Goal: Navigation & Orientation: Find specific page/section

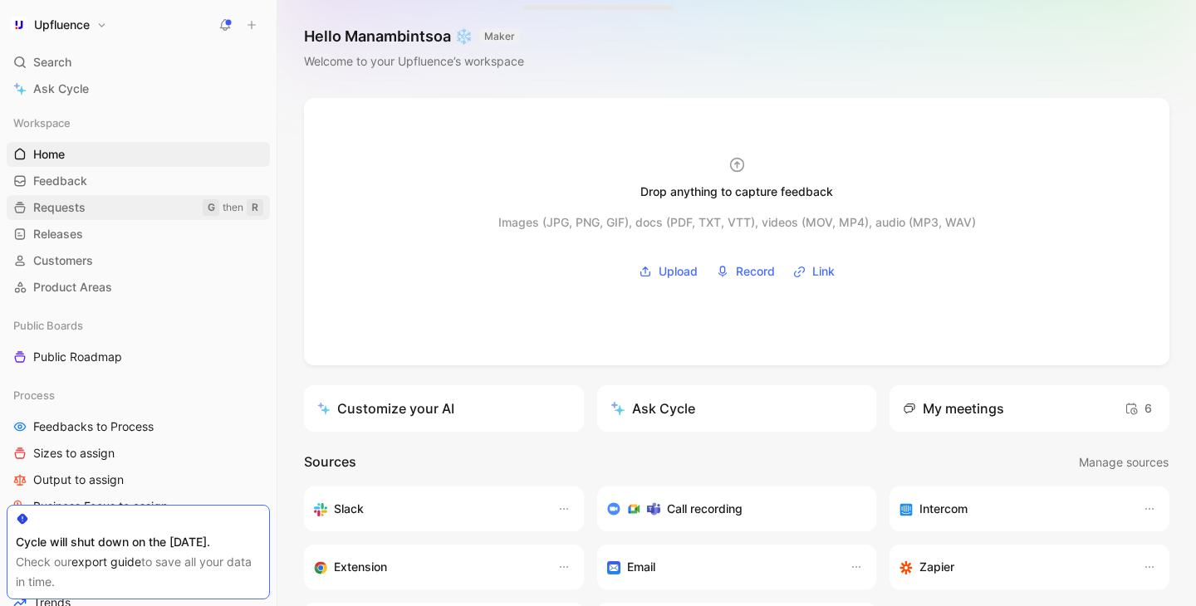
click at [146, 209] on link "Requests G then R" at bounding box center [138, 207] width 263 height 25
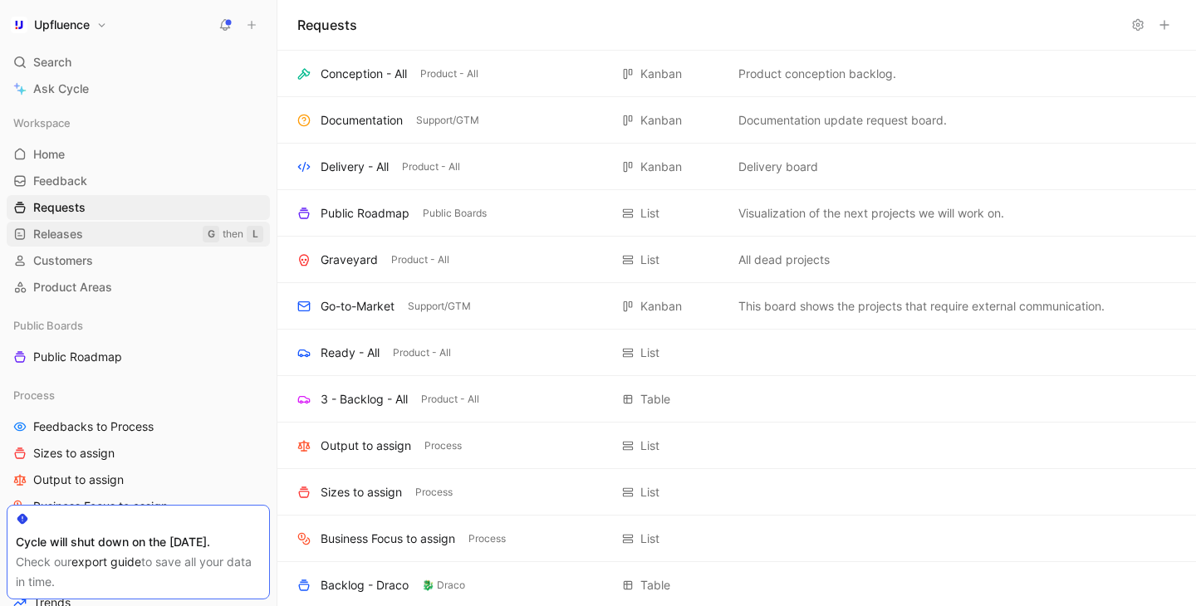
click at [123, 233] on link "Releases G then L" at bounding box center [138, 234] width 263 height 25
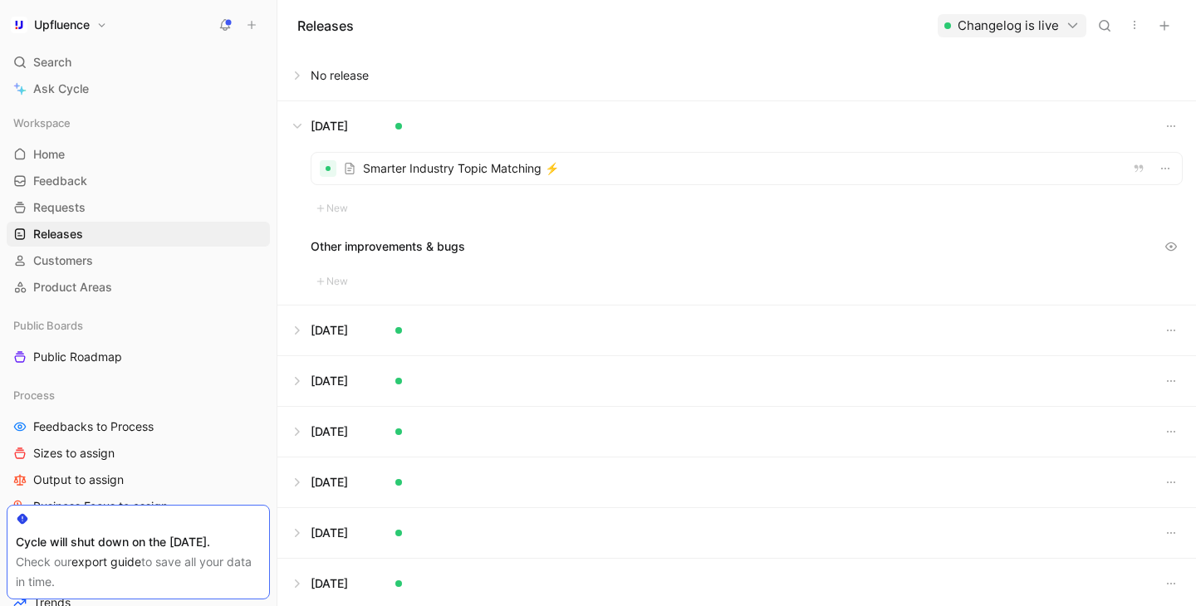
click at [300, 122] on button at bounding box center [736, 126] width 917 height 50
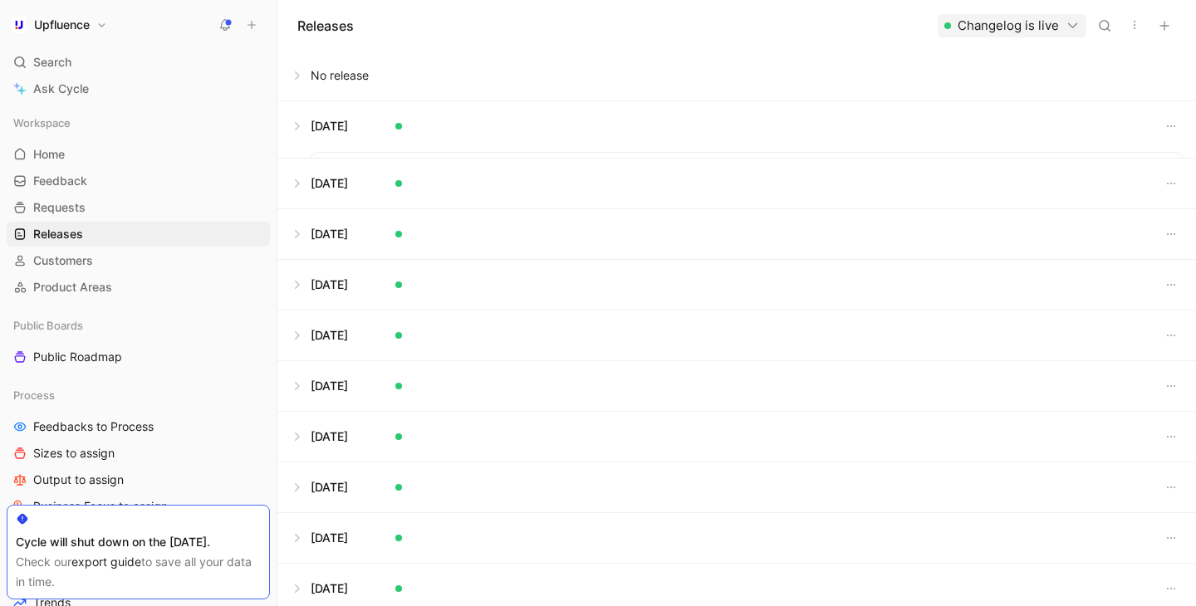
click at [295, 68] on button at bounding box center [736, 76] width 917 height 50
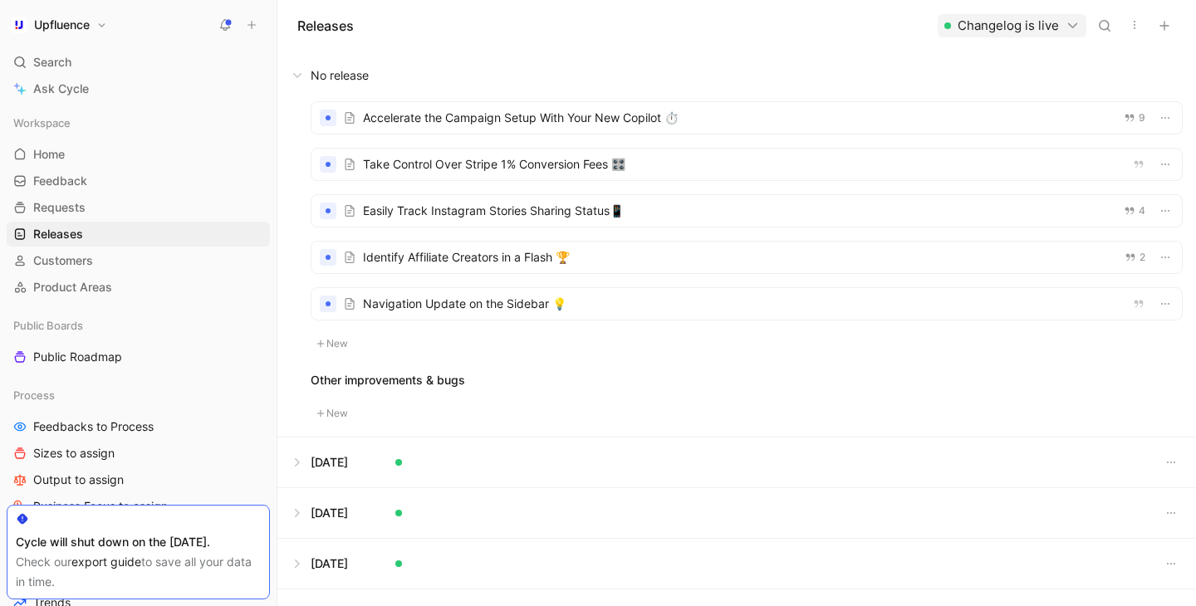
click at [394, 67] on button at bounding box center [736, 76] width 917 height 50
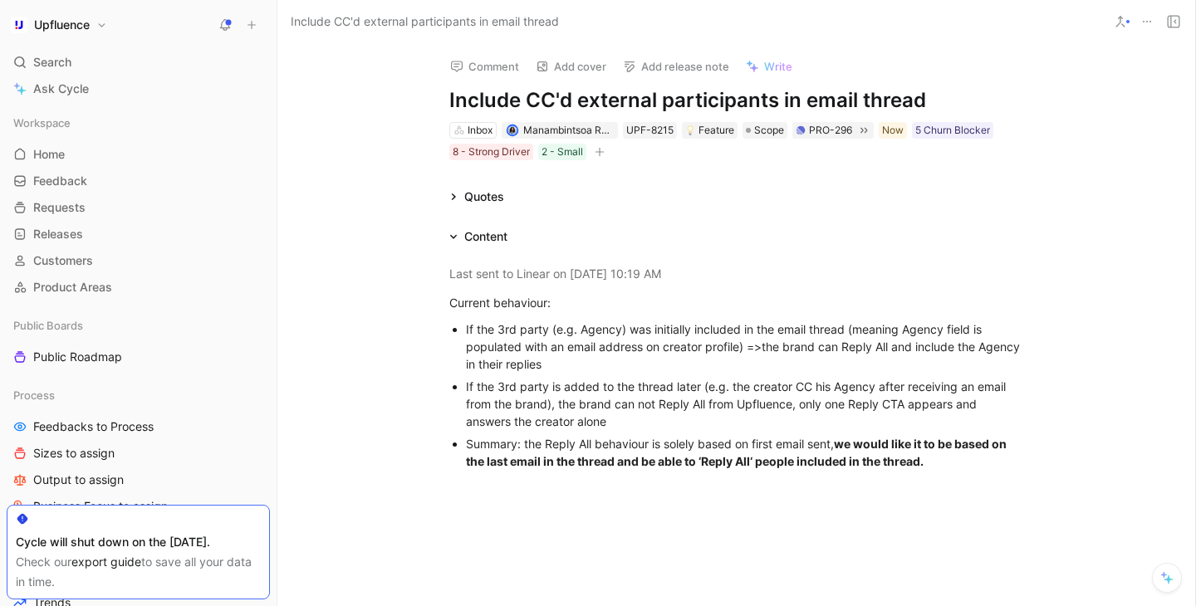
click at [455, 237] on icon at bounding box center [453, 237] width 8 height 8
